Goal: Task Accomplishment & Management: Manage account settings

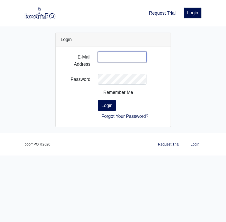
click at [110, 60] on input "E-Mail Address" at bounding box center [122, 56] width 48 height 11
type input "[EMAIL_ADDRESS][DOMAIN_NAME]"
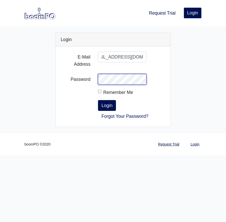
scroll to position [0, 0]
click at [98, 100] on button "Login" at bounding box center [107, 105] width 18 height 11
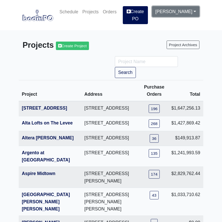
click at [194, 11] on link "[PERSON_NAME]" at bounding box center [175, 11] width 47 height 11
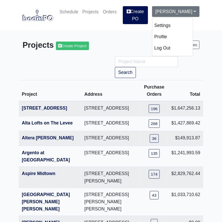
click at [171, 46] on link "Log Out" at bounding box center [172, 47] width 40 height 11
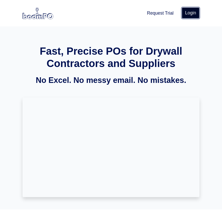
click at [194, 12] on link "Login" at bounding box center [191, 12] width 18 height 11
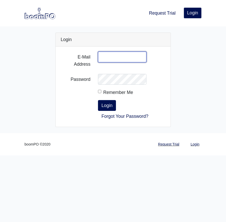
type input "[EMAIL_ADDRESS][DOMAIN_NAME]"
click at [100, 91] on input "Remember Me" at bounding box center [99, 91] width 3 height 3
checkbox input "true"
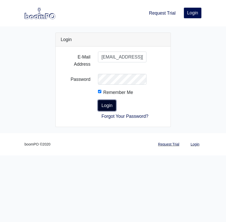
click at [109, 107] on button "Login" at bounding box center [107, 105] width 18 height 11
